Goal: Task Accomplishment & Management: Manage account settings

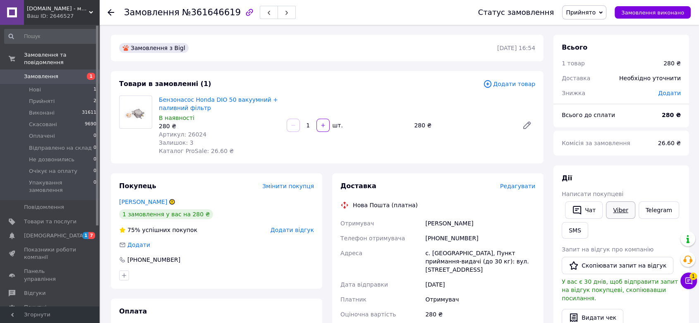
click at [616, 208] on link "Viber" at bounding box center [620, 209] width 29 height 17
drag, startPoint x: 208, startPoint y: 105, endPoint x: 176, endPoint y: 103, distance: 31.5
click at [167, 102] on span "Бензонасос Honda DIO 50 вакуумний + паливний фільтр" at bounding box center [219, 104] width 121 height 17
drag, startPoint x: 207, startPoint y: 106, endPoint x: 158, endPoint y: 98, distance: 49.8
click at [158, 98] on div "Бензонасос Honda DIO 50 вакуумний + паливний фільтр В наявності 280 ₴ Артикул: …" at bounding box center [220, 125] width 128 height 63
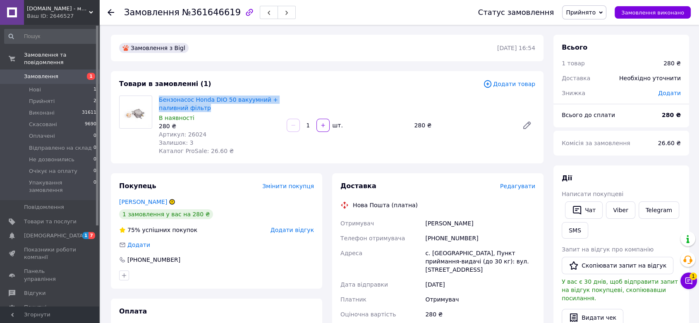
copy link "Бензонасос Honda DIO 50 вакуумний + паливний фільтр"
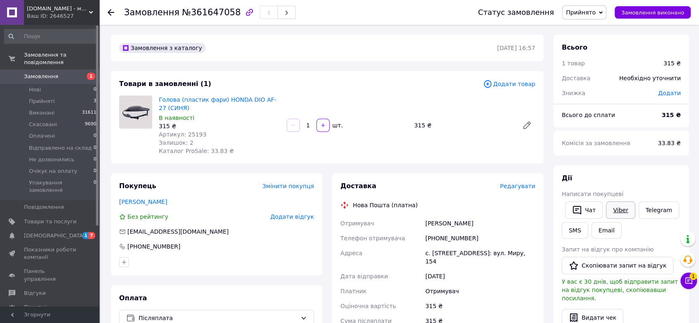
click at [615, 208] on link "Viber" at bounding box center [620, 209] width 29 height 17
drag, startPoint x: 179, startPoint y: 110, endPoint x: 157, endPoint y: 96, distance: 26.2
click at [157, 96] on div "Голова (пластик фари) HONDA DIO AF-27 (СИНЯ) В наявності 315 ₴ Артикул: 25193 З…" at bounding box center [220, 125] width 128 height 63
copy link "Голова (пластик фари) HONDA DIO AF-27 (СИНЯ)"
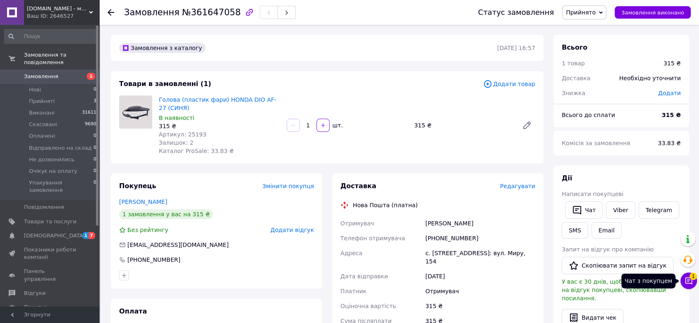
click at [691, 285] on icon at bounding box center [688, 281] width 8 height 8
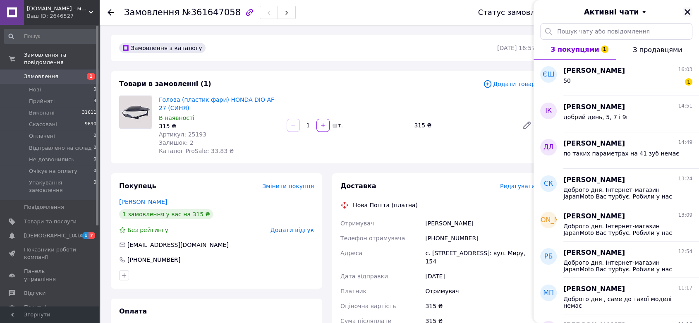
click at [691, 12] on button "Закрити" at bounding box center [687, 12] width 10 height 10
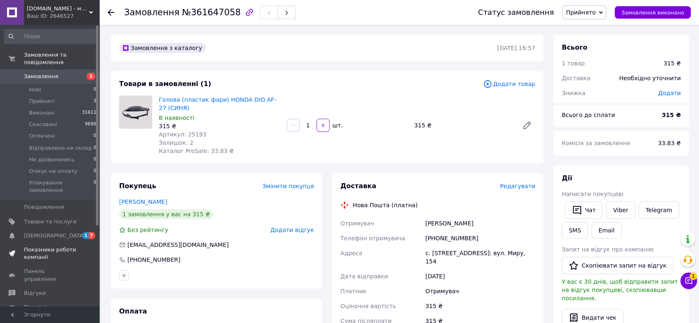
click at [79, 246] on span at bounding box center [88, 253] width 23 height 15
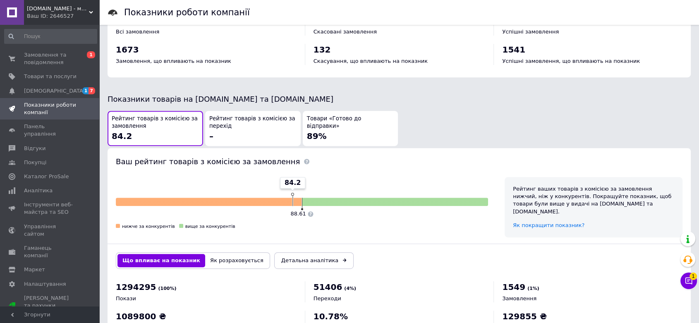
scroll to position [363, 0]
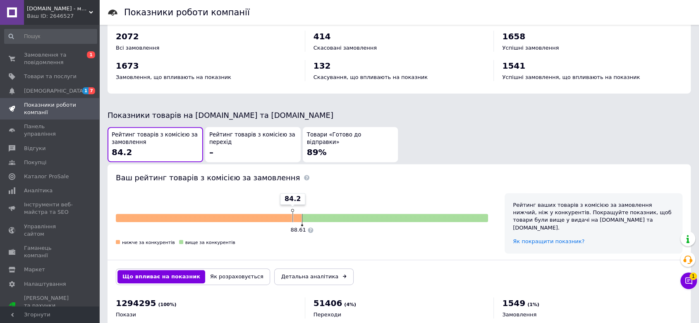
click at [325, 142] on div "Товари «Готово до відправки» 89%" at bounding box center [350, 144] width 87 height 27
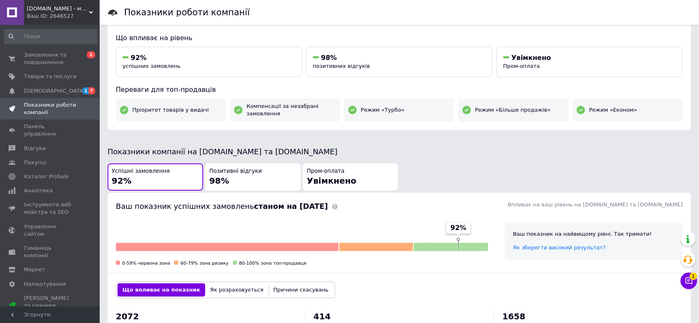
scroll to position [133, 0]
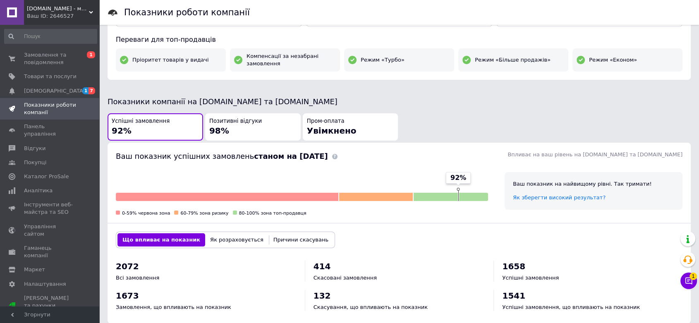
click at [313, 122] on span "Пром-оплата" at bounding box center [326, 121] width 38 height 8
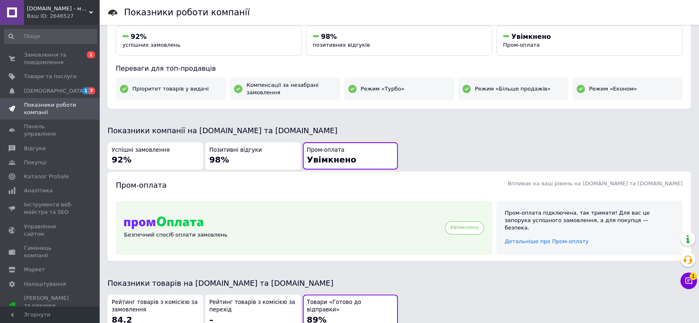
scroll to position [88, 0]
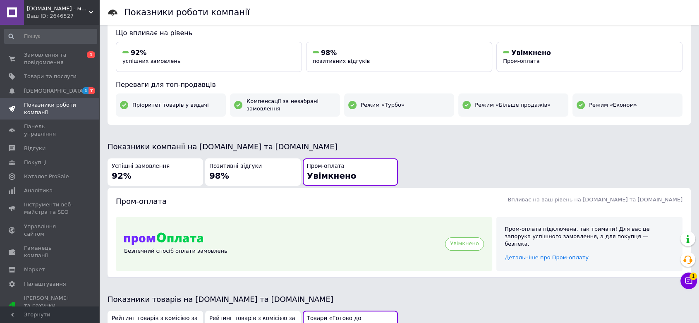
click at [282, 170] on div "Позитивні відгуки 98%" at bounding box center [252, 172] width 87 height 19
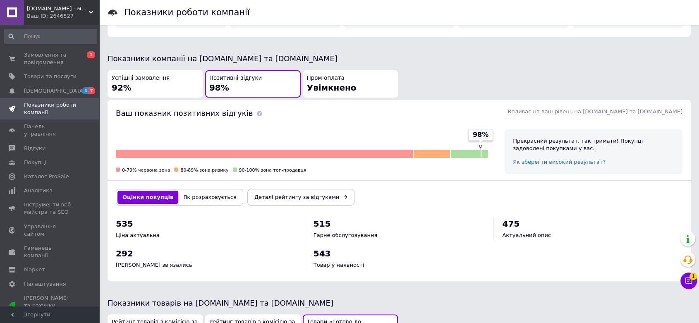
scroll to position [179, 0]
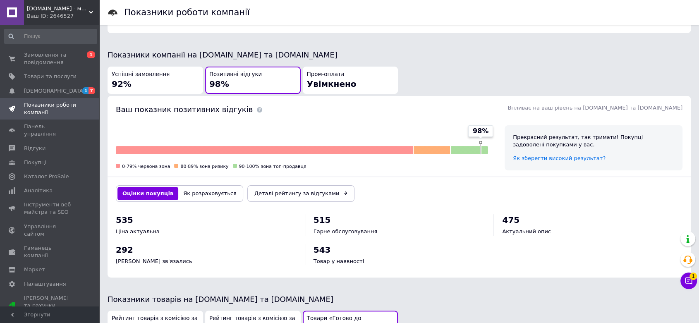
click at [182, 79] on div "Успішні замовлення 92%" at bounding box center [155, 80] width 87 height 19
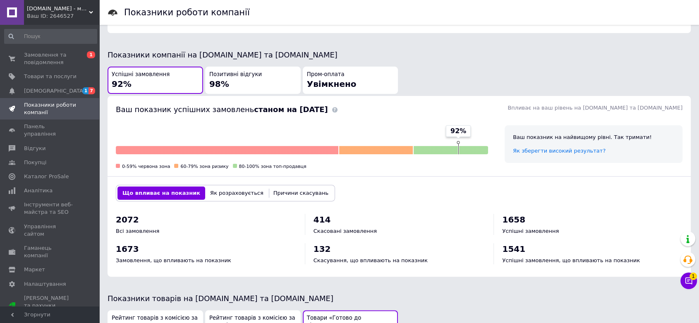
click at [235, 188] on button "Як розраховується" at bounding box center [236, 193] width 63 height 13
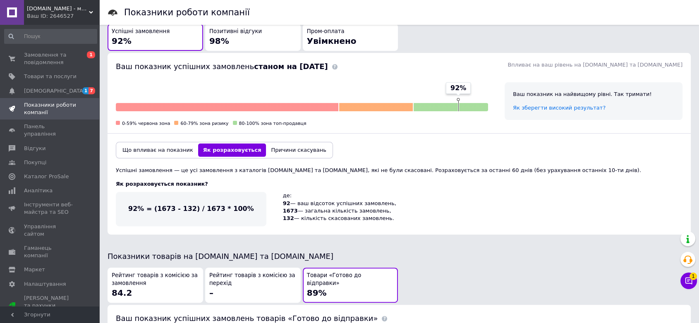
scroll to position [271, 0]
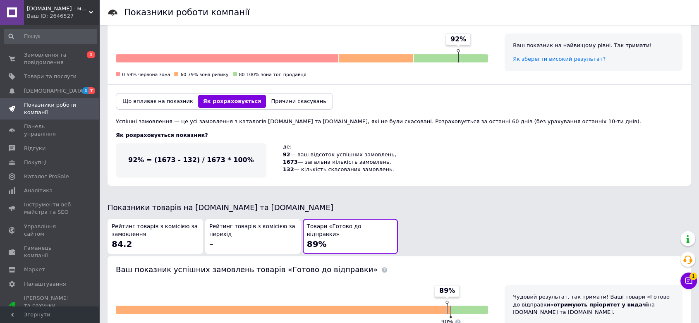
click at [163, 104] on button "Що впливає на показник" at bounding box center [157, 101] width 81 height 13
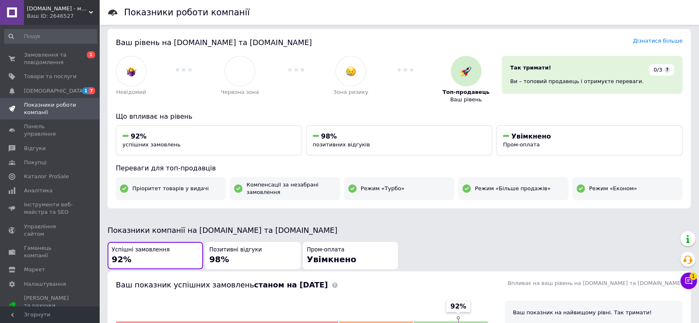
scroll to position [0, 0]
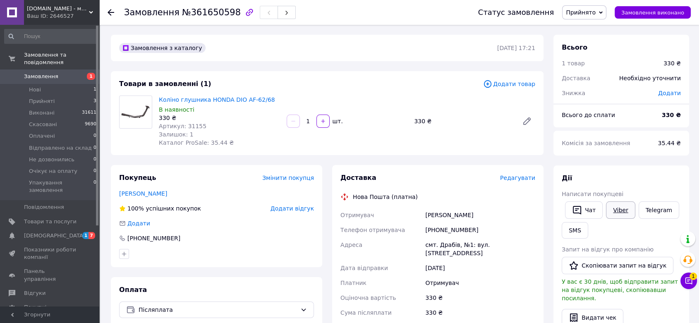
click at [625, 212] on link "Viber" at bounding box center [620, 209] width 29 height 17
drag, startPoint x: 271, startPoint y: 98, endPoint x: 158, endPoint y: 101, distance: 112.5
click at [158, 101] on div "Коліно глушника HONDA DIO AF-62/68 В наявності 330 ₴ Артикул: 31155 Залишок: 1 …" at bounding box center [220, 121] width 128 height 55
copy link "Коліно глушника HONDA DIO AF-62/68"
